Goal: Navigation & Orientation: Find specific page/section

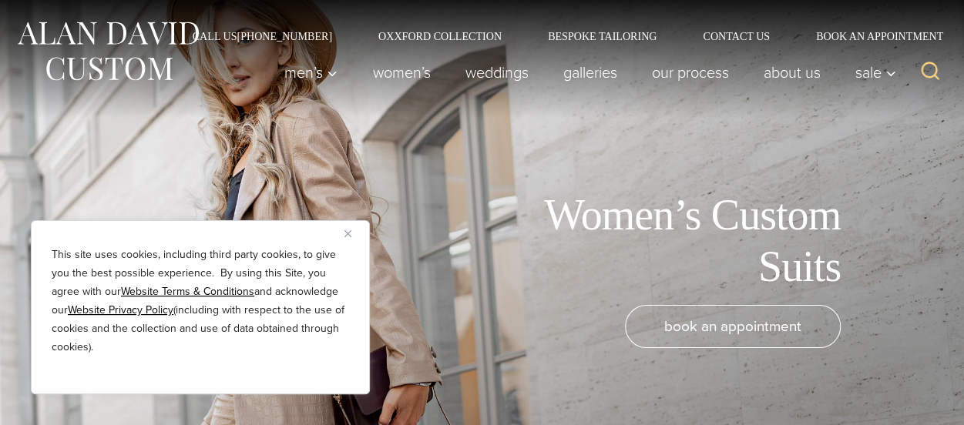
click at [350, 233] on img "Close" at bounding box center [347, 233] width 7 height 7
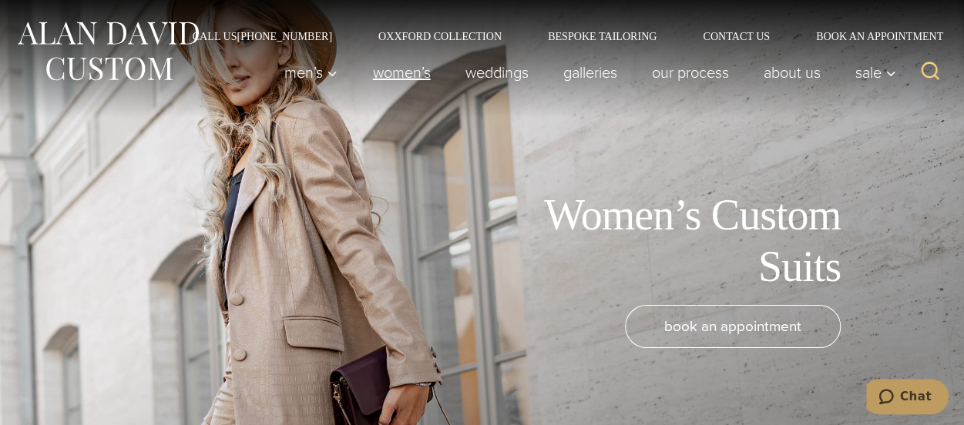
click at [402, 79] on link "Women’s" at bounding box center [401, 72] width 92 height 31
click at [399, 78] on link "Women’s" at bounding box center [401, 72] width 92 height 31
click at [379, 73] on link "Women’s" at bounding box center [401, 72] width 92 height 31
click at [383, 69] on link "Women’s" at bounding box center [401, 72] width 92 height 31
drag, startPoint x: 0, startPoint y: 0, endPoint x: 383, endPoint y: 69, distance: 389.1
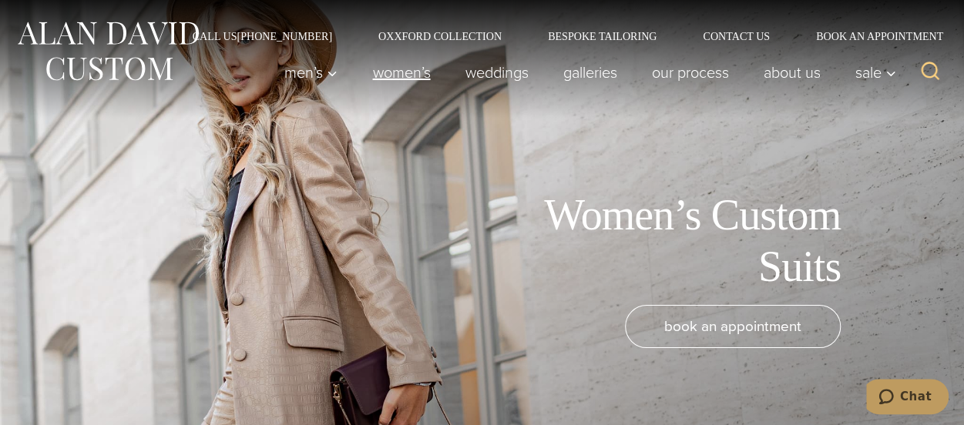
click at [383, 69] on link "Women’s" at bounding box center [401, 72] width 92 height 31
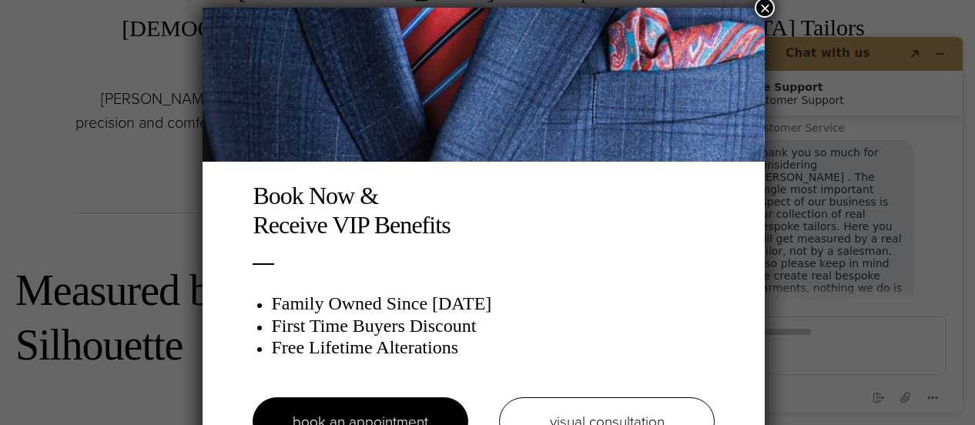
click at [774, 5] on button "×" at bounding box center [765, 8] width 20 height 20
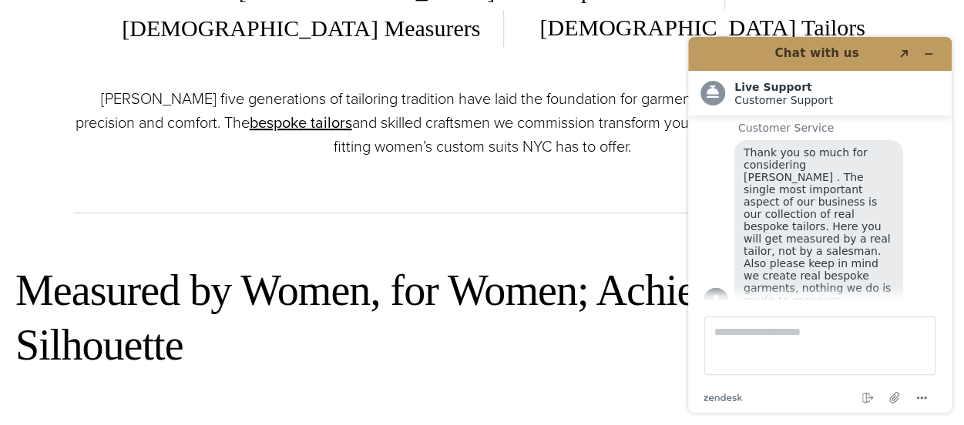
drag, startPoint x: 579, startPoint y: 198, endPoint x: 660, endPoint y: 159, distance: 89.6
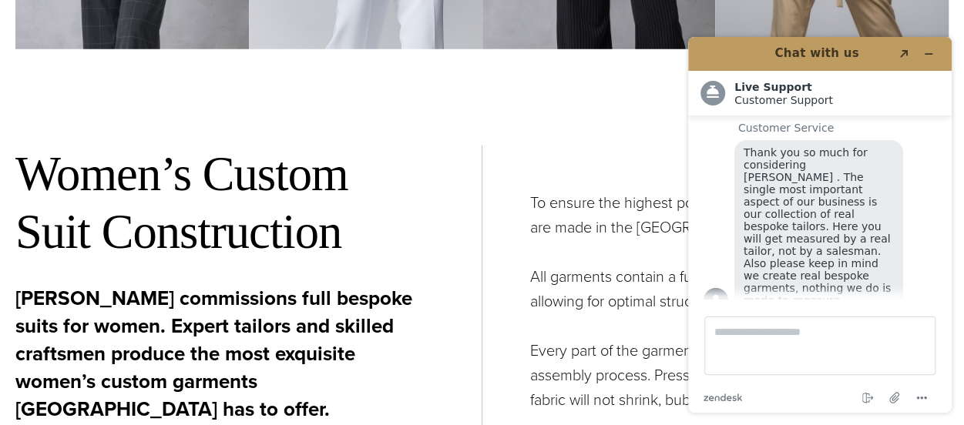
scroll to position [4886, 0]
